Goal: Book appointment/travel/reservation

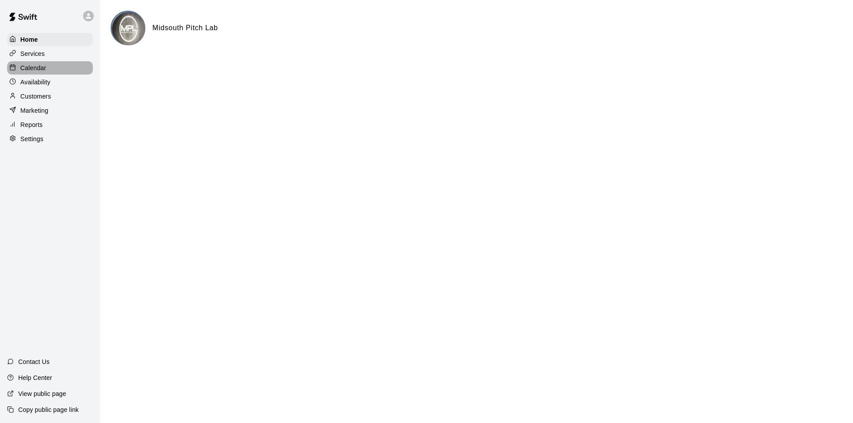
click at [36, 64] on div "Calendar" at bounding box center [50, 67] width 86 height 13
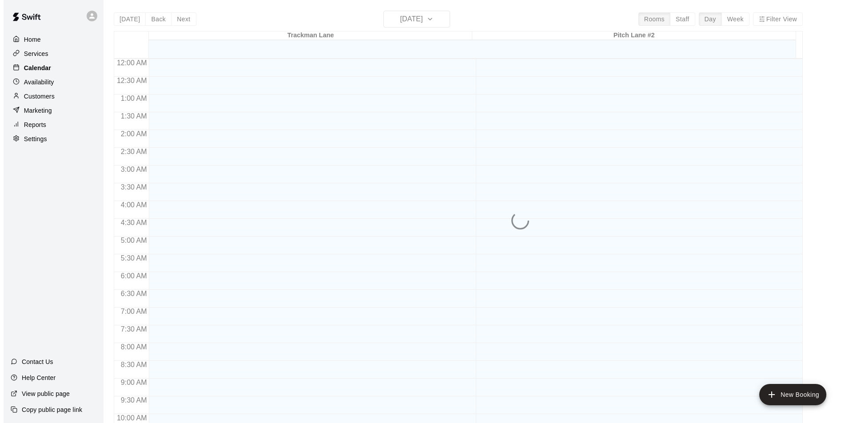
scroll to position [452, 0]
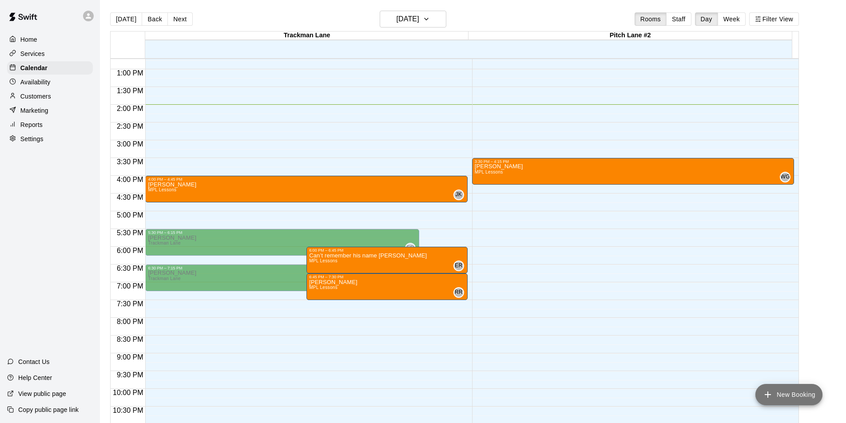
click at [768, 393] on icon "add" at bounding box center [768, 395] width 6 height 6
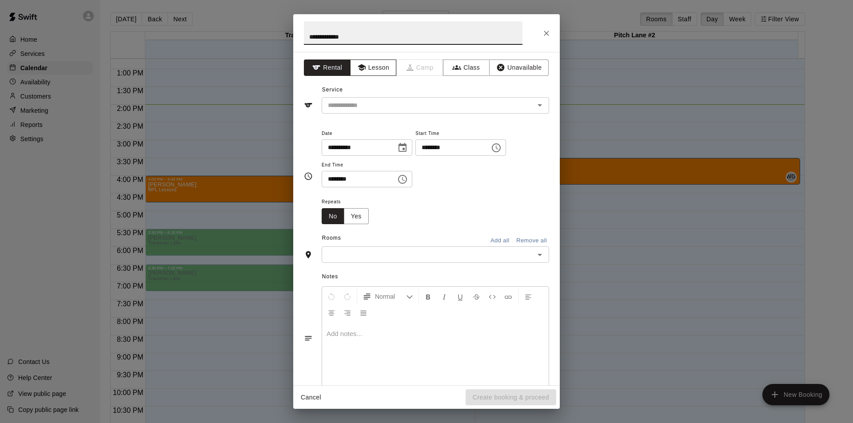
type input "**********"
click at [389, 65] on button "Lesson" at bounding box center [373, 68] width 47 height 16
click at [377, 104] on input "text" at bounding box center [422, 105] width 196 height 11
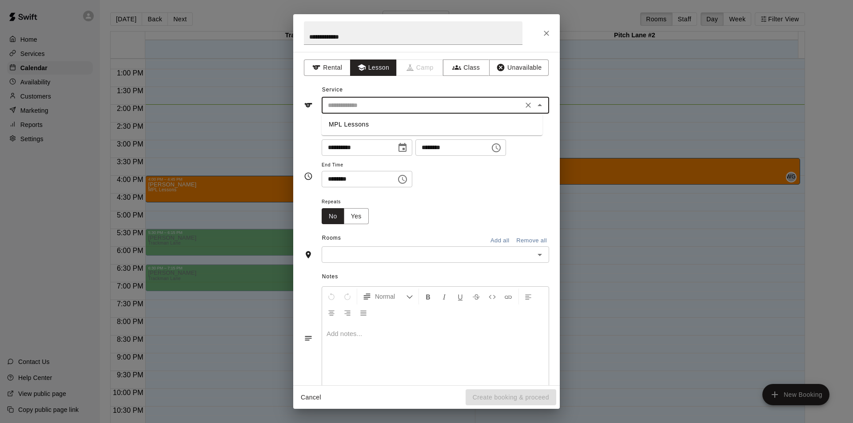
click at [374, 124] on li "MPL Lessons" at bounding box center [432, 124] width 221 height 15
type input "**********"
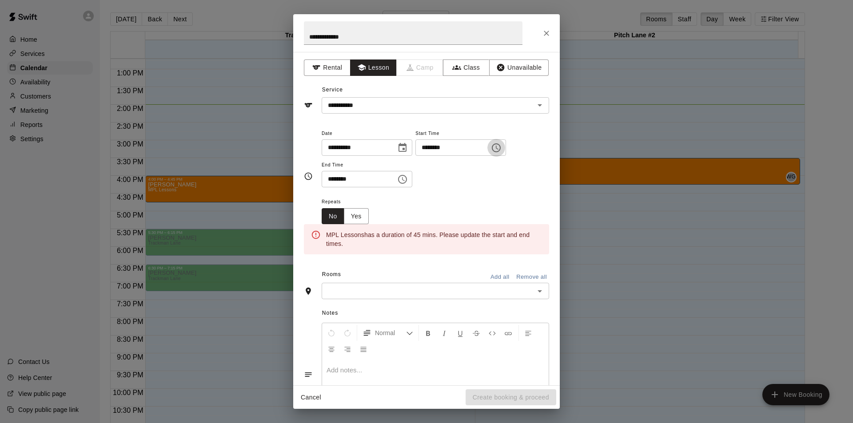
click at [502, 148] on icon "Choose time, selected time is 1:00 PM" at bounding box center [496, 148] width 11 height 11
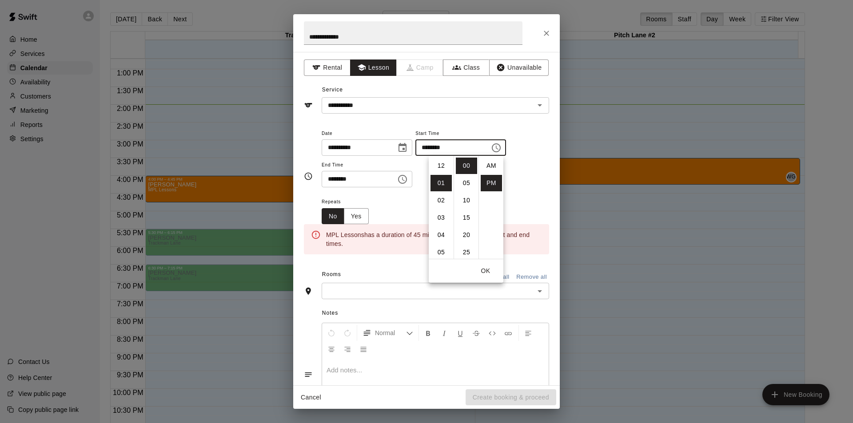
scroll to position [16, 0]
click at [439, 249] on li "06" at bounding box center [441, 252] width 21 height 16
click at [467, 189] on li "45" at bounding box center [466, 188] width 21 height 16
type input "********"
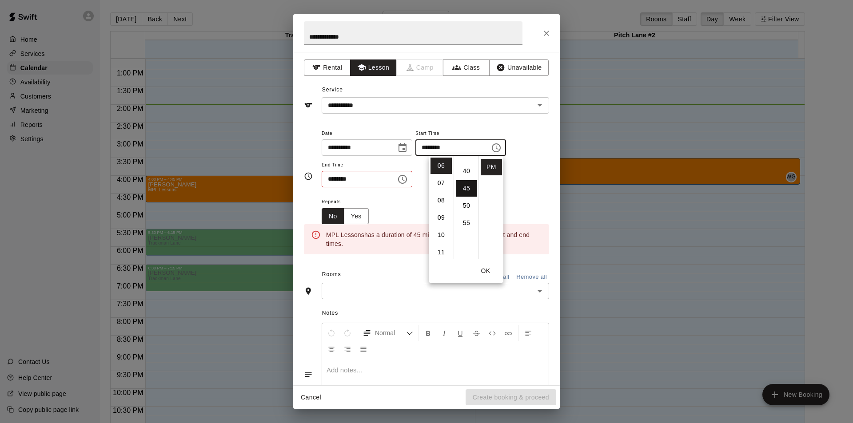
scroll to position [156, 0]
click at [528, 178] on div "**********" at bounding box center [435, 158] width 227 height 60
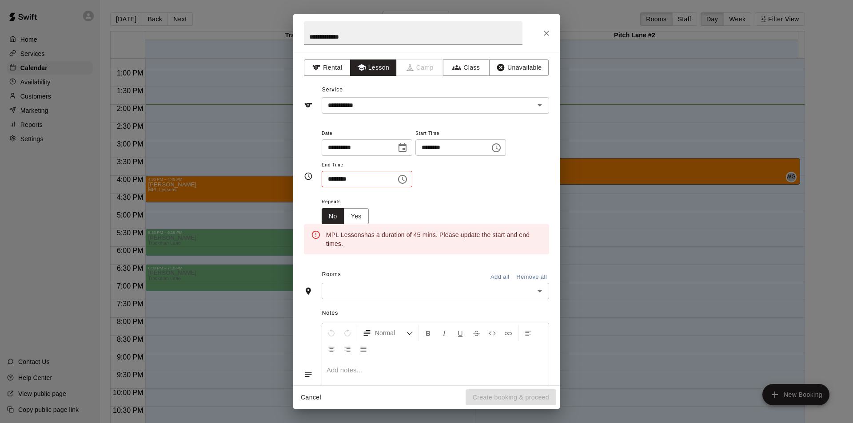
click at [405, 180] on icon "Choose time, selected time is 1:30 PM" at bounding box center [403, 179] width 3 height 4
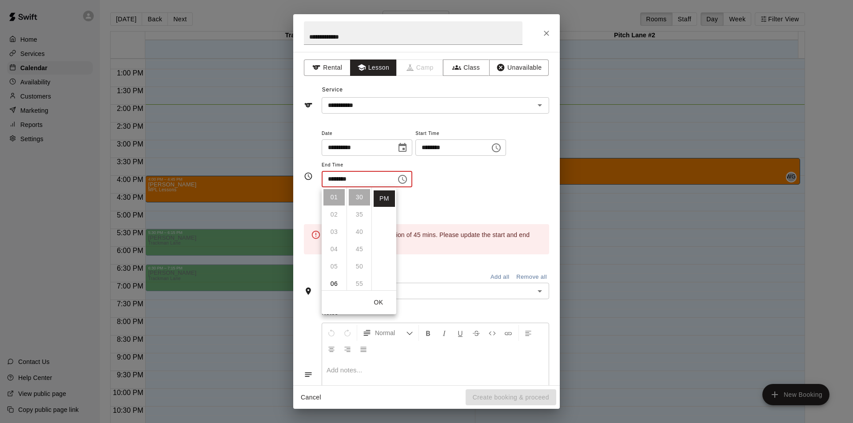
scroll to position [106, 0]
click at [336, 210] on li "07" at bounding box center [333, 212] width 21 height 16
type input "********"
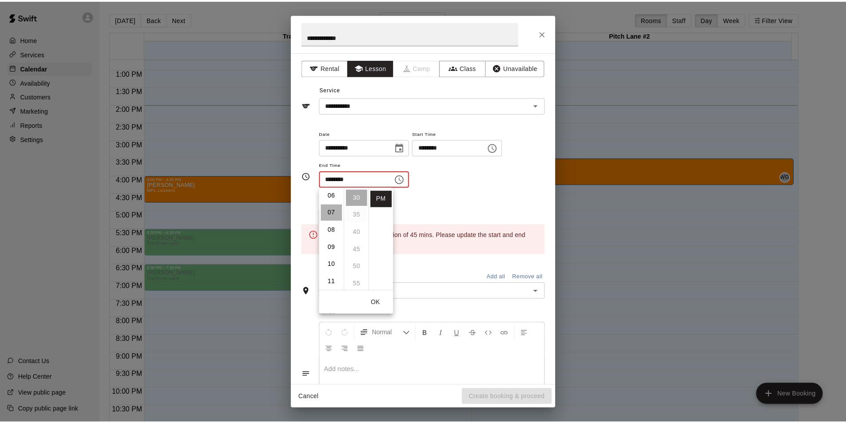
scroll to position [121, 0]
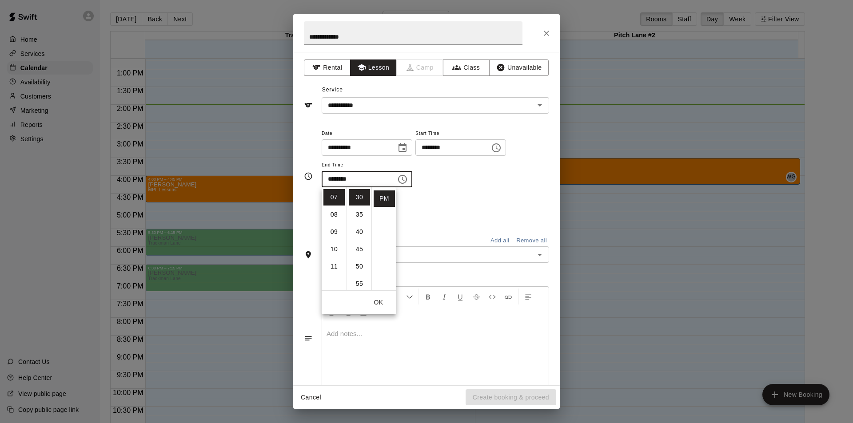
click at [420, 199] on div "Repeats No Yes" at bounding box center [435, 210] width 227 height 28
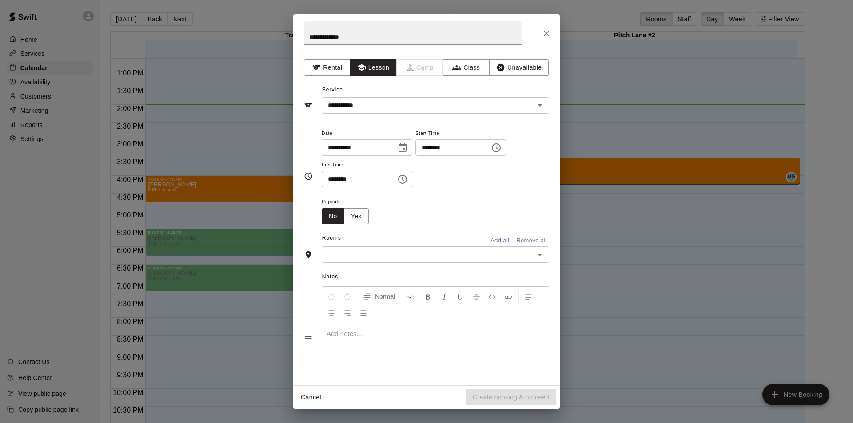
click at [375, 255] on input "text" at bounding box center [428, 254] width 208 height 11
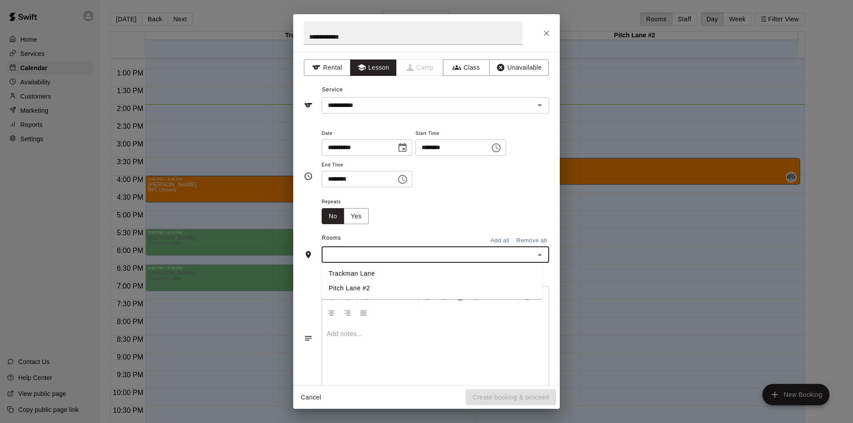
click at [363, 291] on li "Pitch Lane #2" at bounding box center [432, 288] width 221 height 15
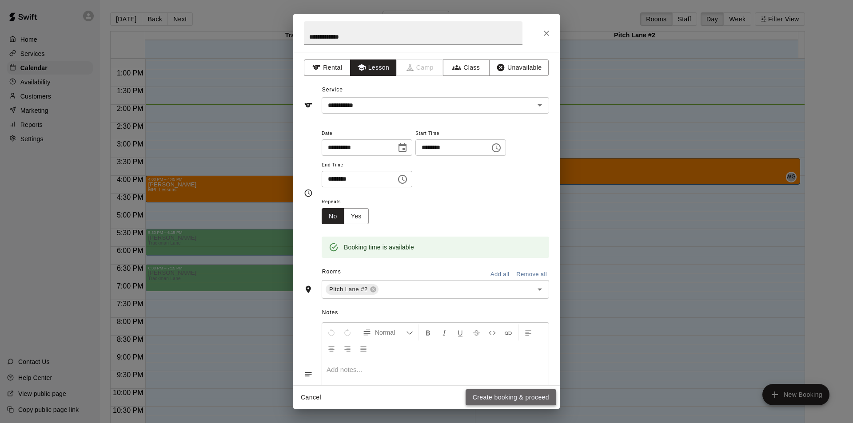
click at [518, 395] on button "Create booking & proceed" at bounding box center [511, 398] width 91 height 16
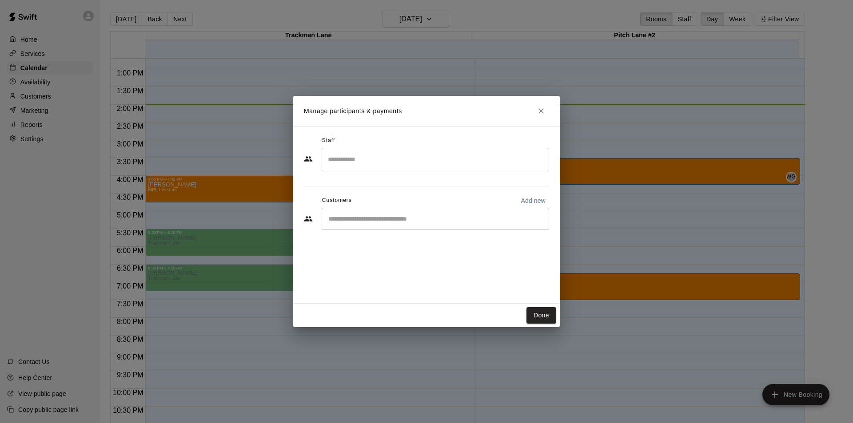
click at [367, 157] on input "Search staff" at bounding box center [436, 160] width 220 height 16
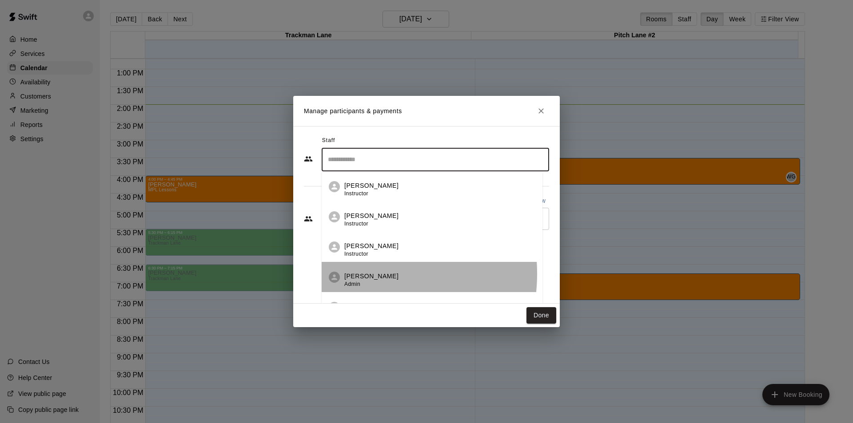
click at [357, 274] on p "[PERSON_NAME]" at bounding box center [371, 276] width 54 height 9
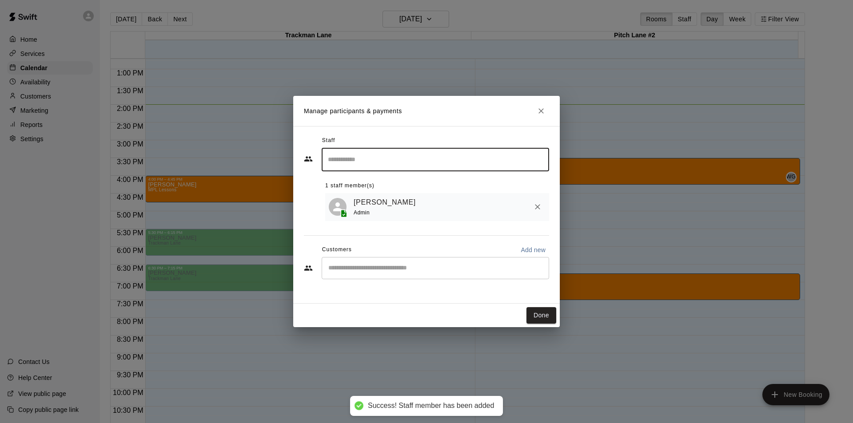
click at [371, 267] on input "Start typing to search customers..." at bounding box center [436, 268] width 220 height 9
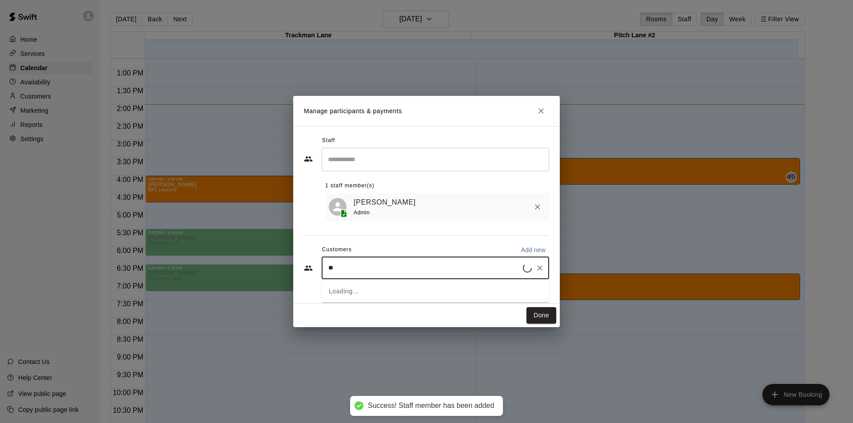
type input "***"
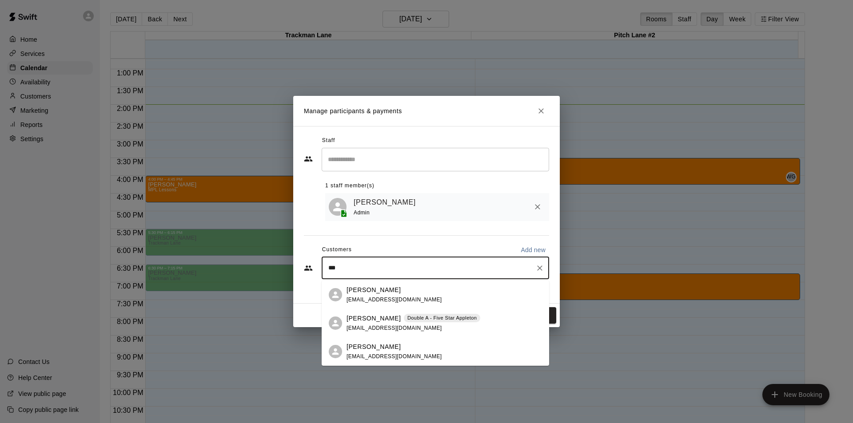
click at [370, 318] on p "[PERSON_NAME]" at bounding box center [374, 318] width 54 height 9
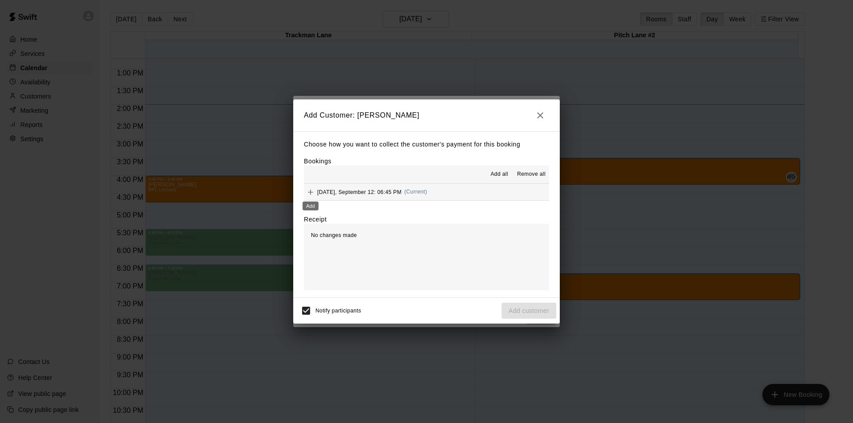
click at [312, 195] on icon "Add" at bounding box center [310, 192] width 9 height 9
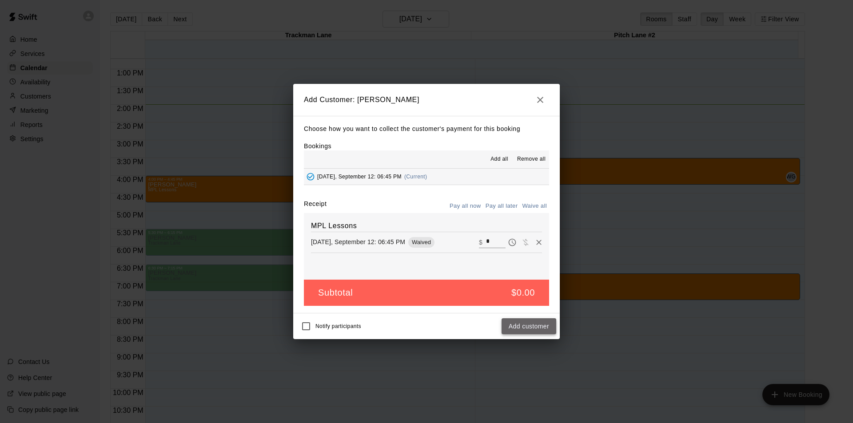
click at [540, 328] on button "Add customer" at bounding box center [529, 327] width 55 height 16
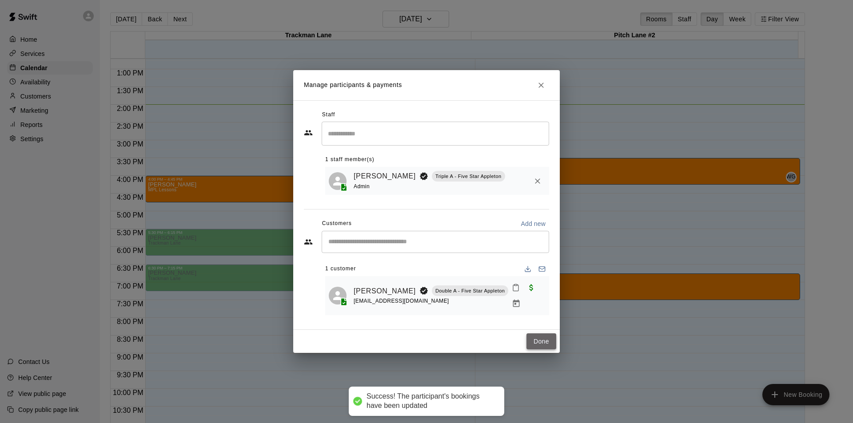
click at [542, 338] on button "Done" at bounding box center [542, 342] width 30 height 16
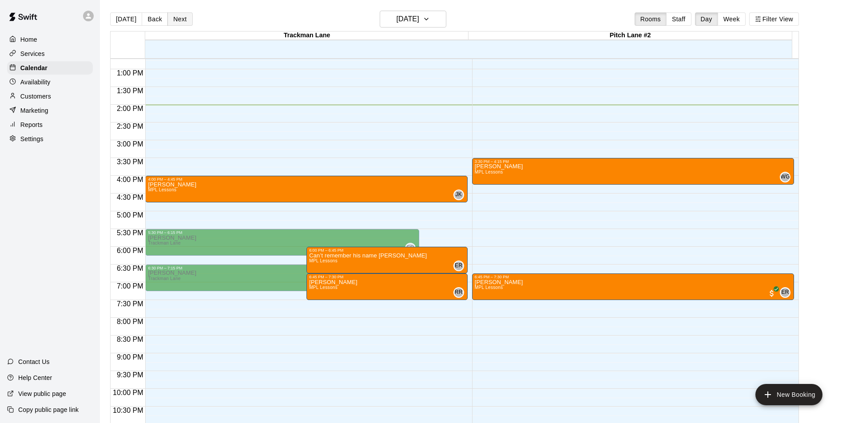
click at [175, 22] on button "Next" at bounding box center [180, 18] width 25 height 13
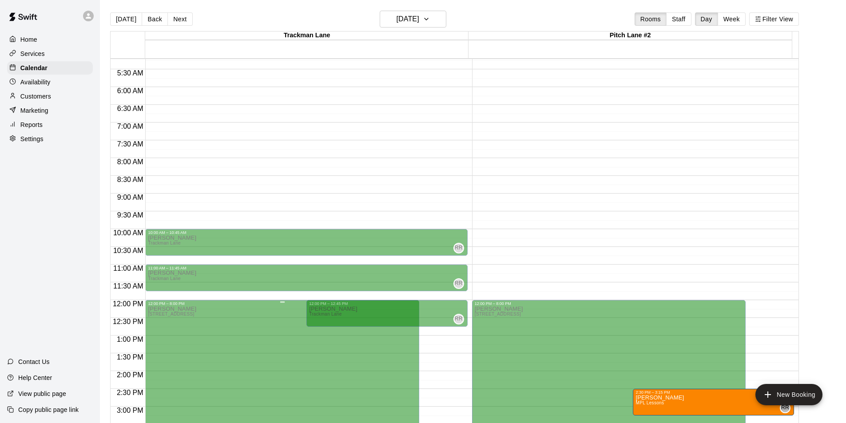
scroll to position [363, 0]
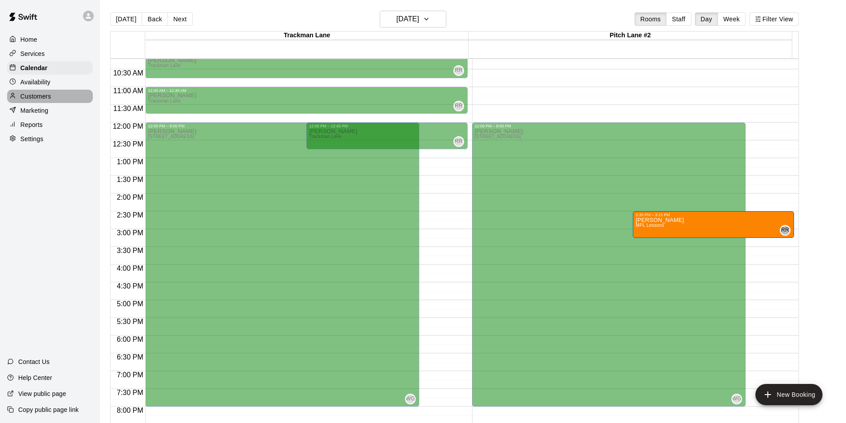
click at [41, 99] on p "Customers" at bounding box center [35, 96] width 31 height 9
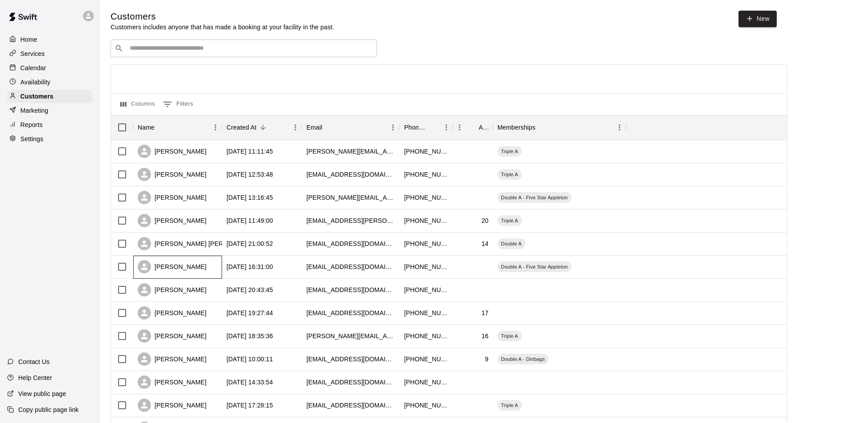
click at [179, 266] on div "[PERSON_NAME]" at bounding box center [172, 266] width 69 height 13
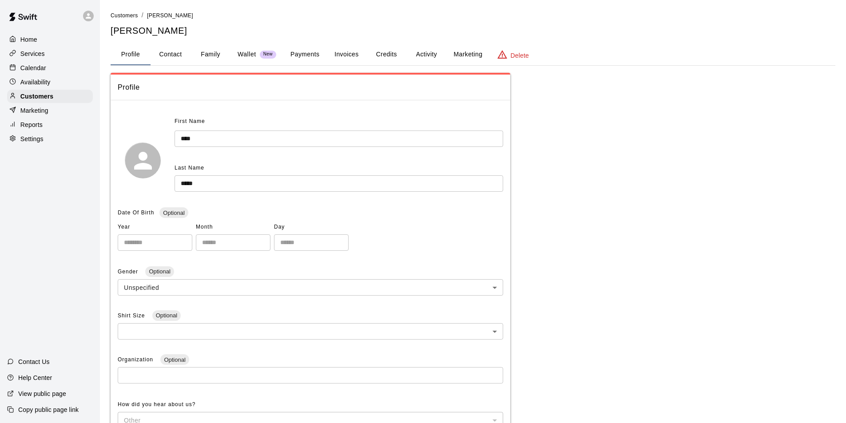
click at [413, 48] on button "Activity" at bounding box center [427, 54] width 40 height 21
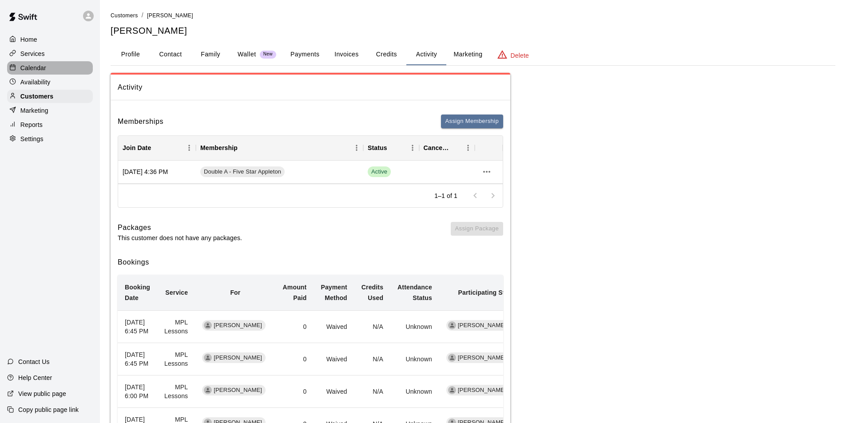
click at [32, 68] on p "Calendar" at bounding box center [33, 68] width 26 height 9
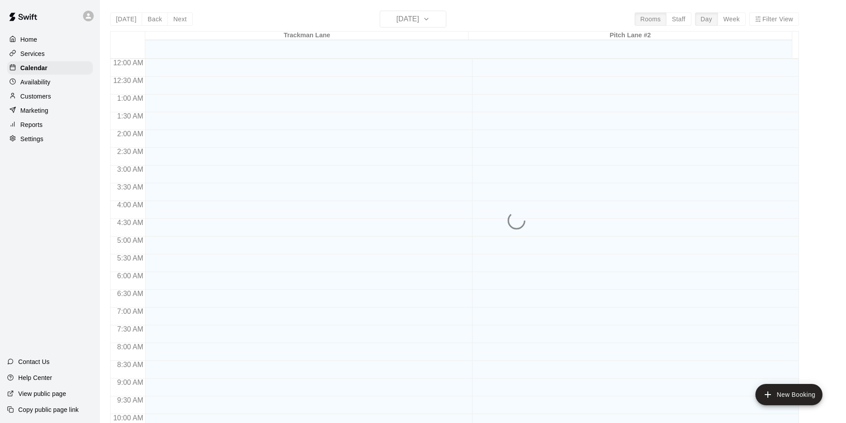
scroll to position [452, 0]
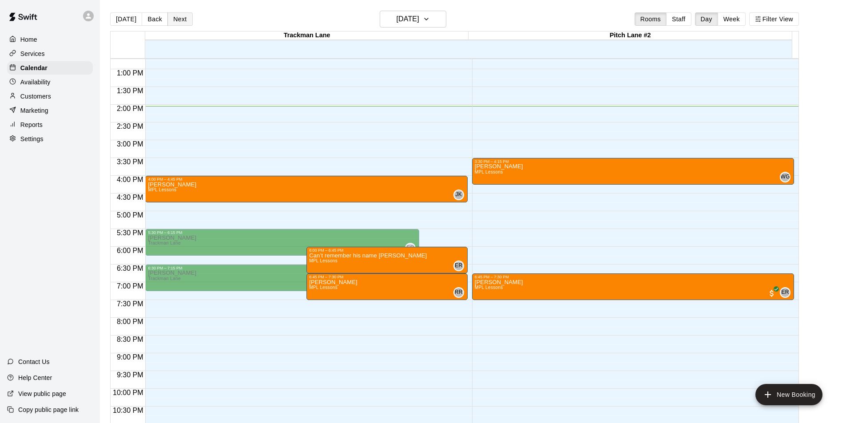
click at [176, 16] on button "Next" at bounding box center [180, 18] width 25 height 13
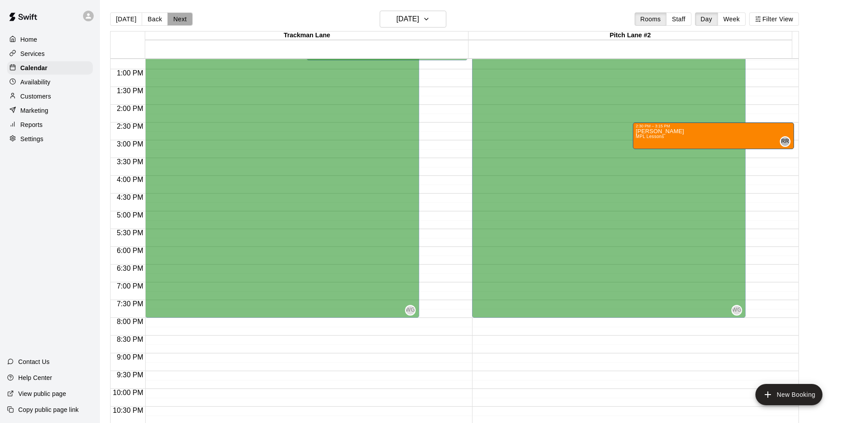
click at [176, 16] on button "Next" at bounding box center [180, 18] width 25 height 13
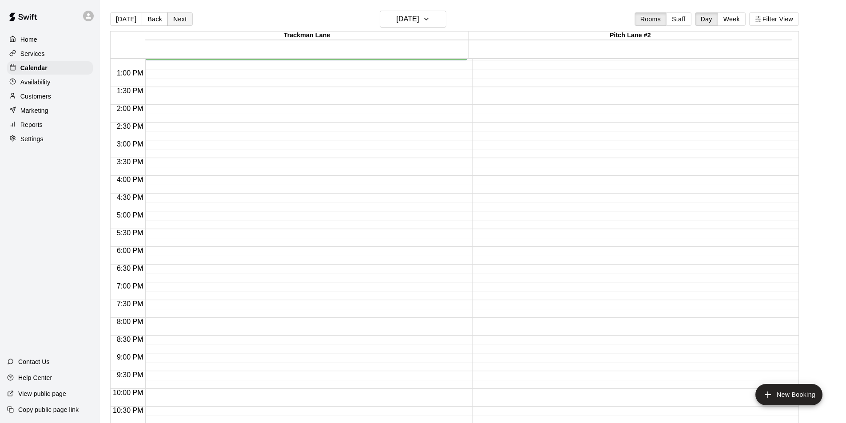
click at [176, 16] on button "Next" at bounding box center [180, 18] width 25 height 13
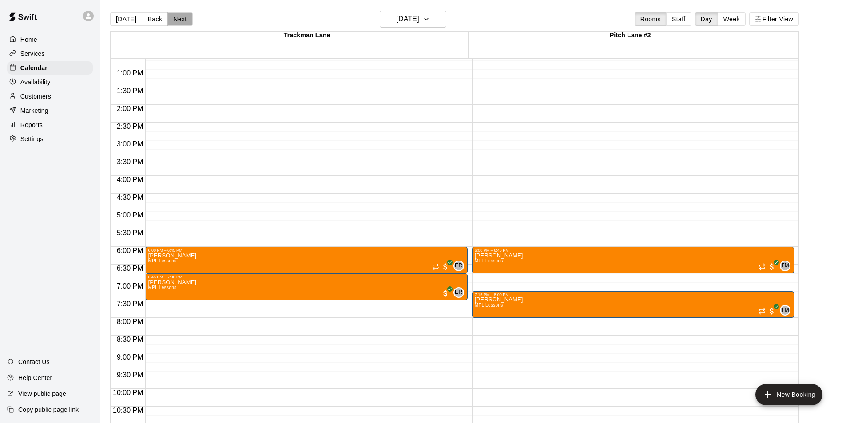
click at [179, 21] on button "Next" at bounding box center [180, 18] width 25 height 13
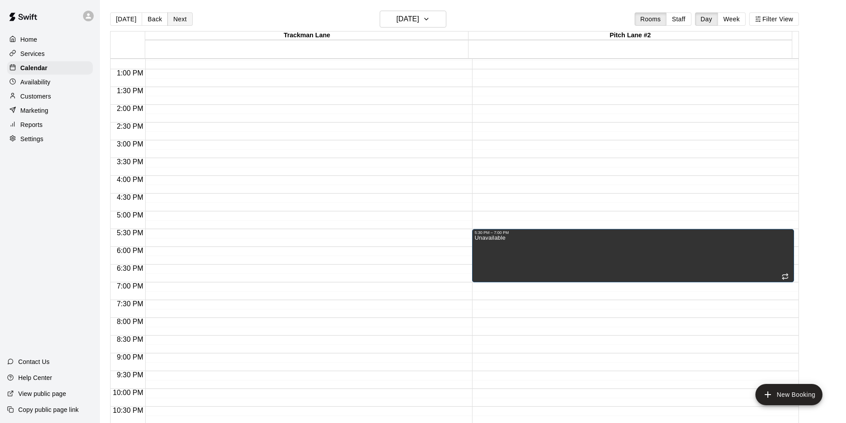
click at [179, 21] on button "Next" at bounding box center [180, 18] width 25 height 13
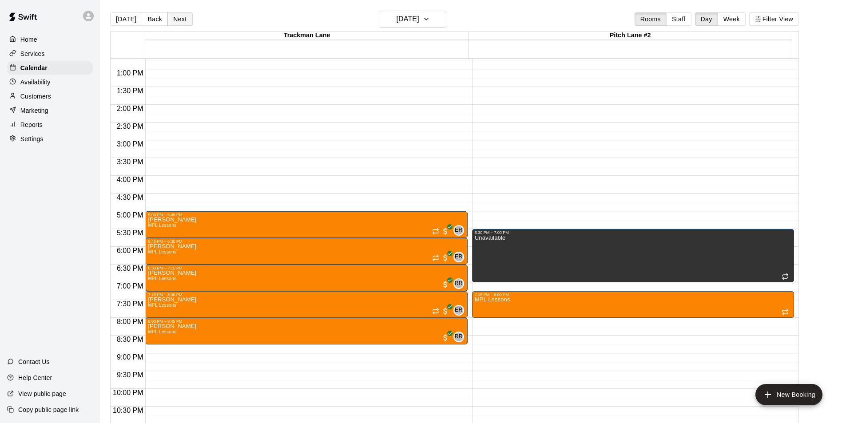
click at [179, 21] on button "Next" at bounding box center [180, 18] width 25 height 13
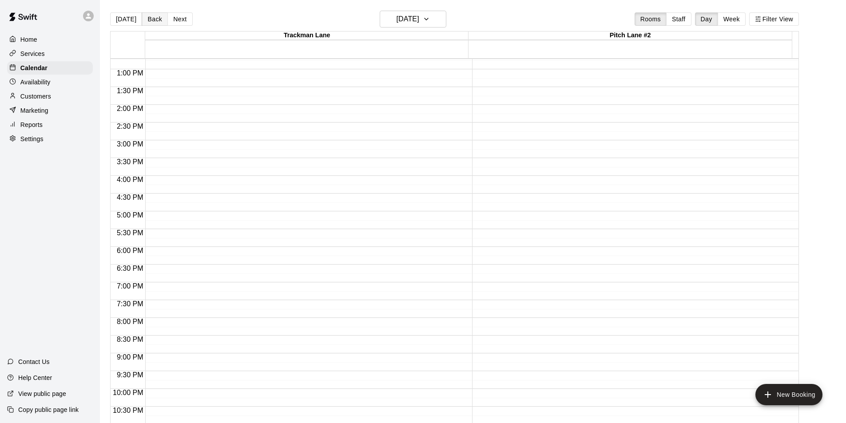
click at [149, 15] on button "Back" at bounding box center [155, 18] width 26 height 13
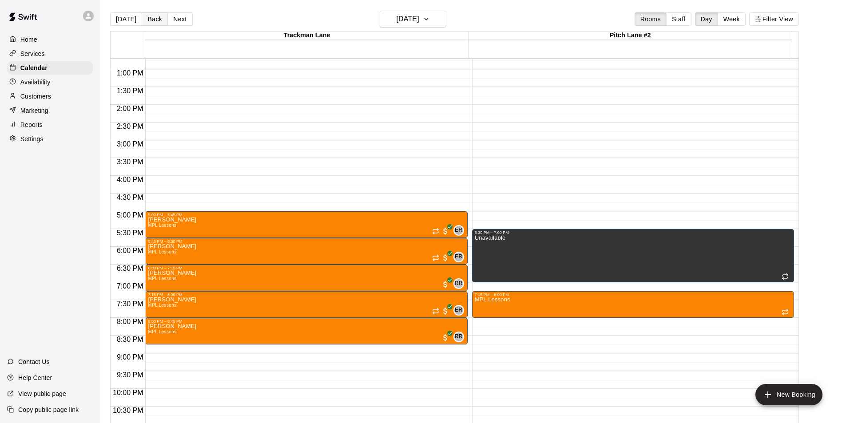
click at [149, 15] on button "Back" at bounding box center [155, 18] width 26 height 13
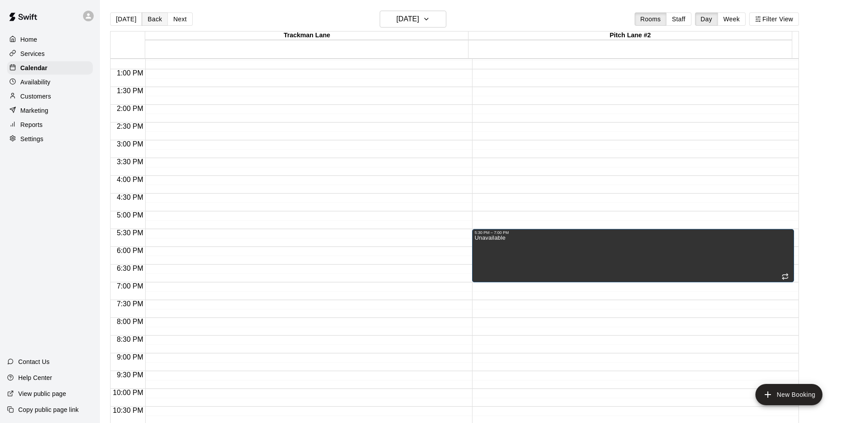
click at [149, 15] on button "Back" at bounding box center [155, 18] width 26 height 13
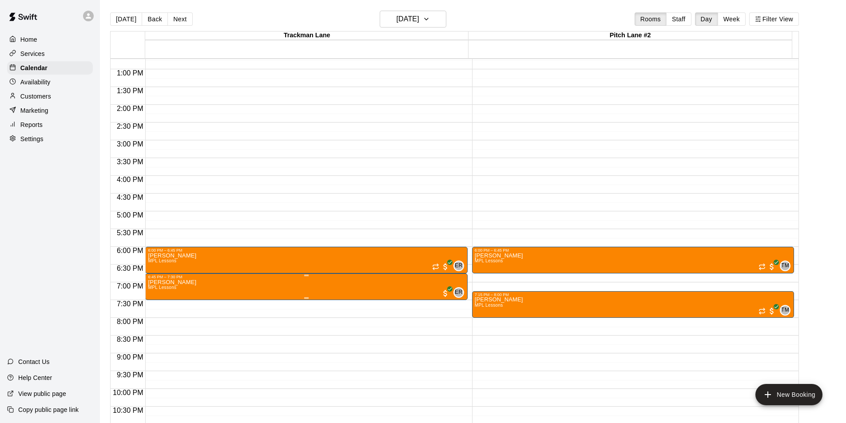
click at [226, 279] on div "6:45 PM – 7:30 PM" at bounding box center [306, 277] width 317 height 4
click at [157, 331] on icon "delete" at bounding box center [156, 327] width 6 height 8
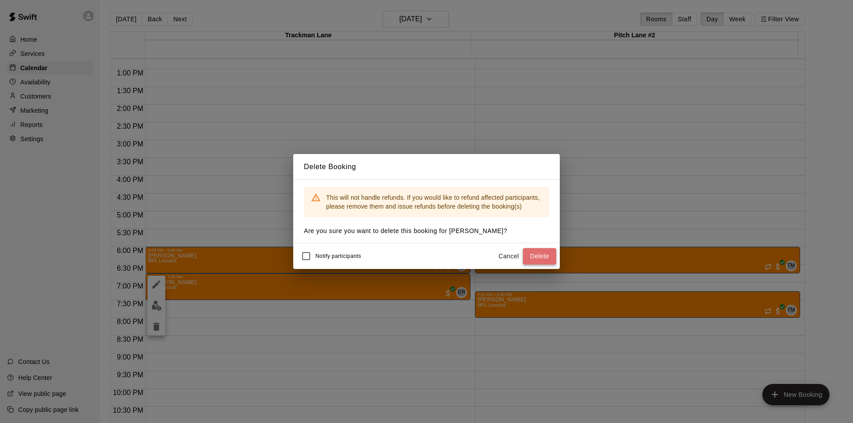
click at [543, 256] on button "Delete" at bounding box center [539, 256] width 33 height 16
